Goal: Find specific page/section: Find specific page/section

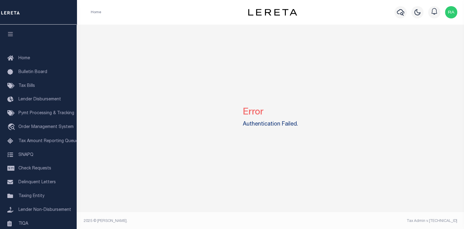
click at [252, 112] on h2 "Error" at bounding box center [270, 110] width 55 height 16
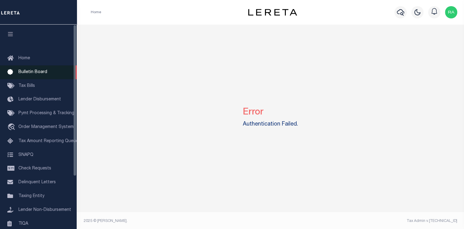
click at [30, 66] on link "Bulletin Board" at bounding box center [38, 72] width 77 height 14
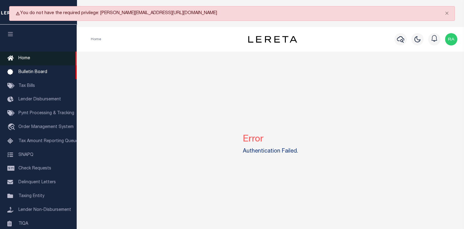
click at [30, 60] on link "Home" at bounding box center [38, 58] width 77 height 14
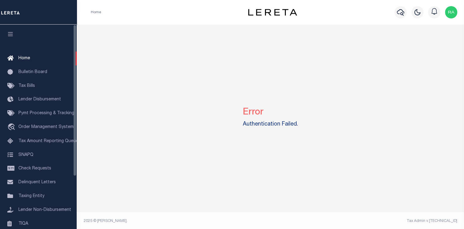
click at [244, 107] on h2 "Error" at bounding box center [270, 110] width 55 height 16
click at [171, 186] on div "Error Authentication Failed." at bounding box center [270, 116] width 382 height 183
